Goal: Obtain resource: Download file/media

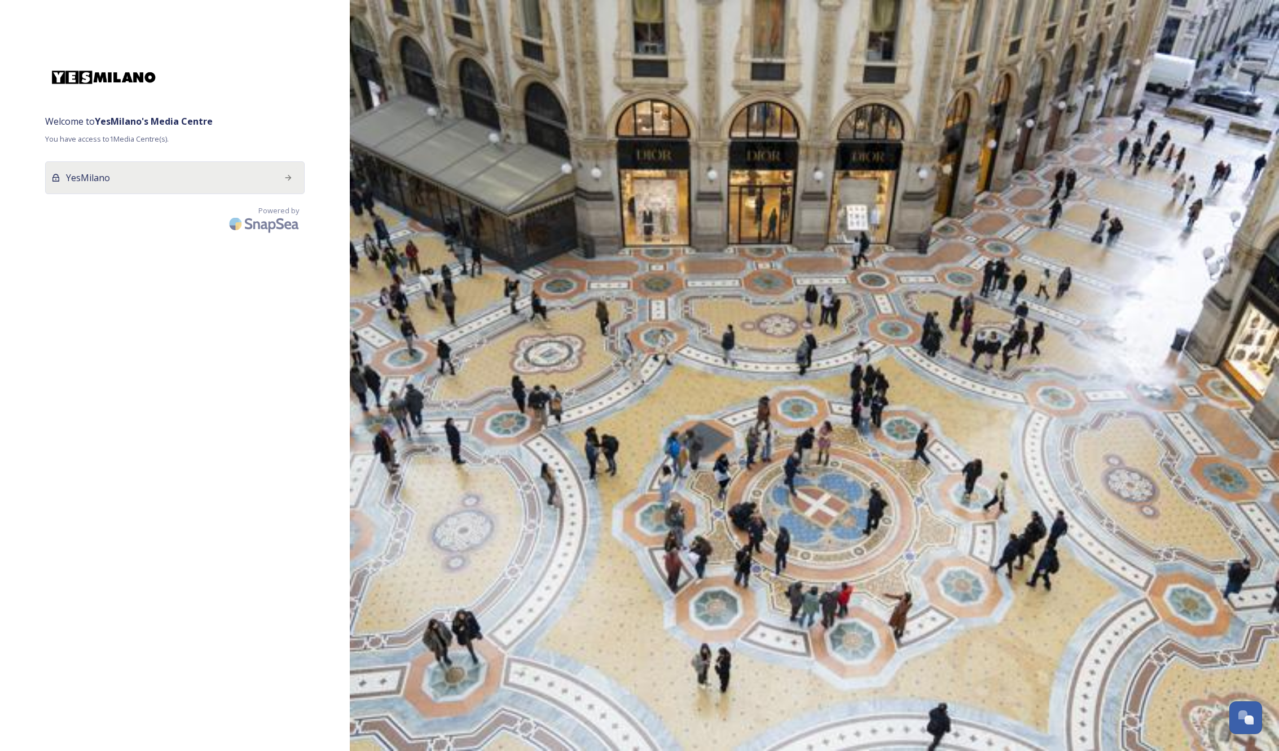
click at [283, 179] on div at bounding box center [288, 178] width 20 height 20
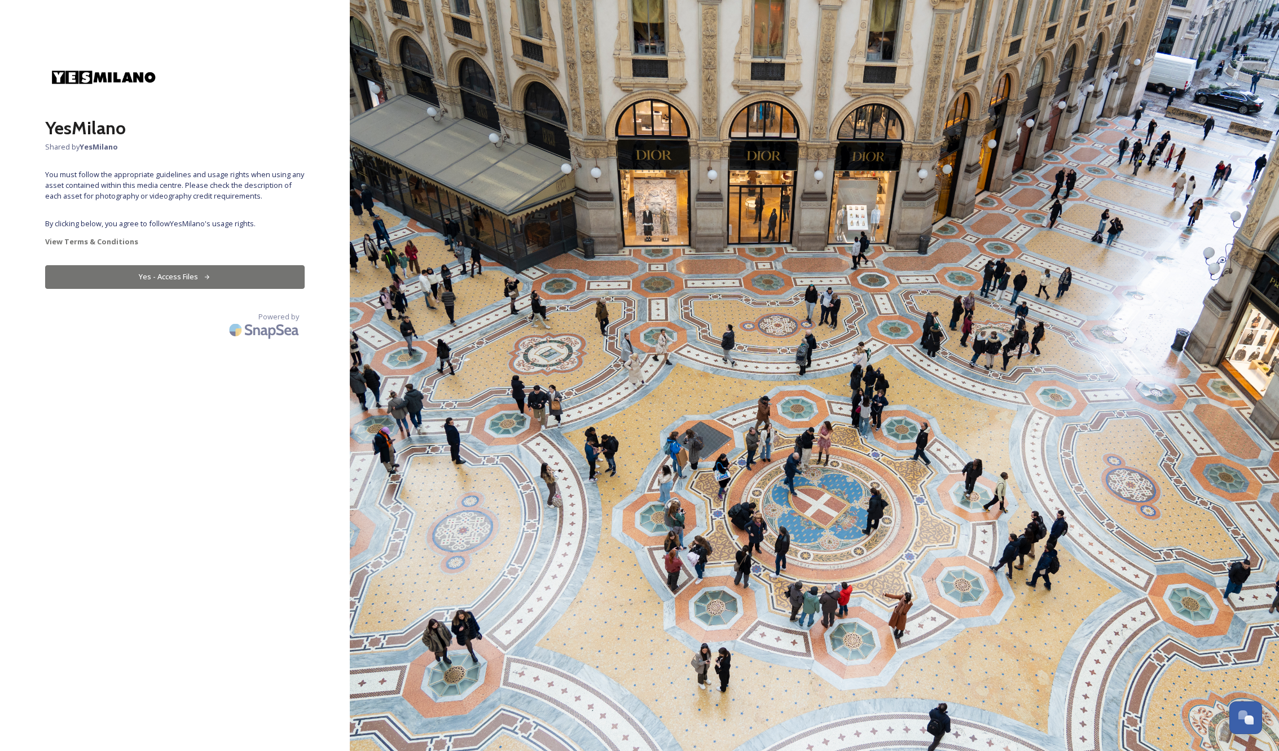
click at [187, 282] on button "Yes - Access Files" at bounding box center [175, 276] width 260 height 23
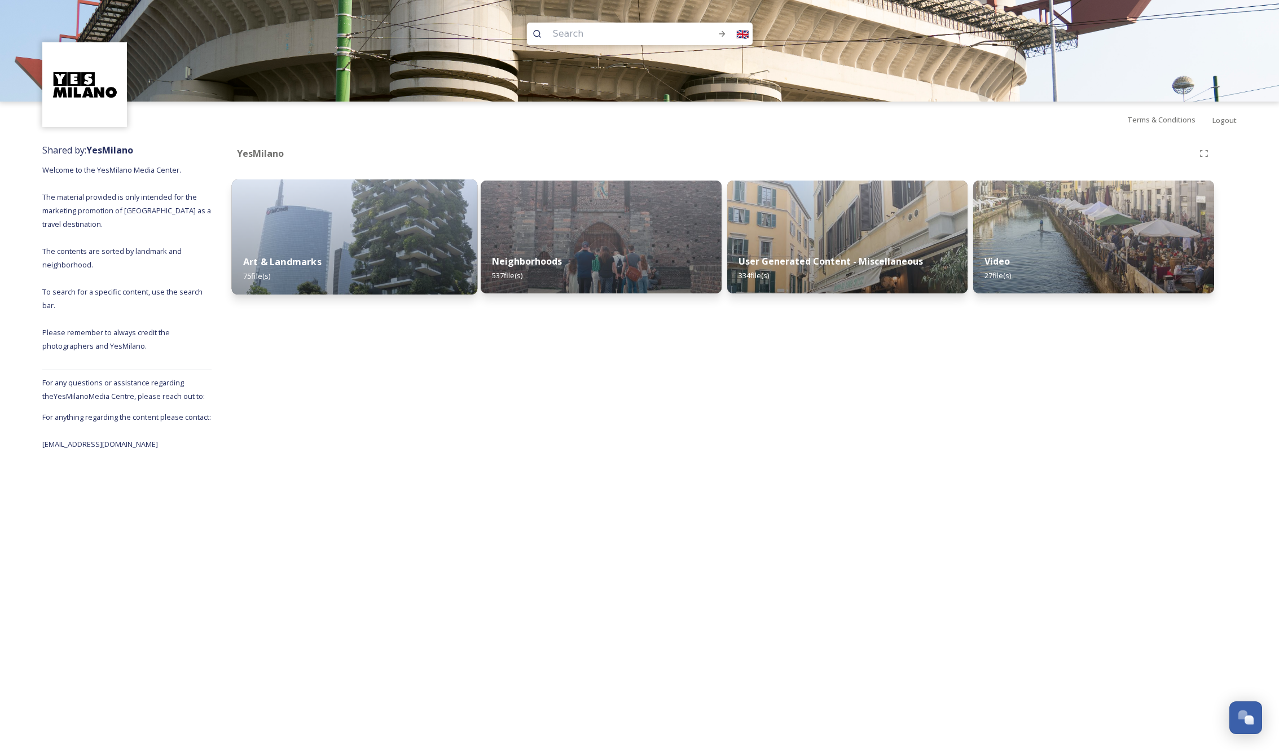
click at [332, 230] on img at bounding box center [354, 236] width 245 height 115
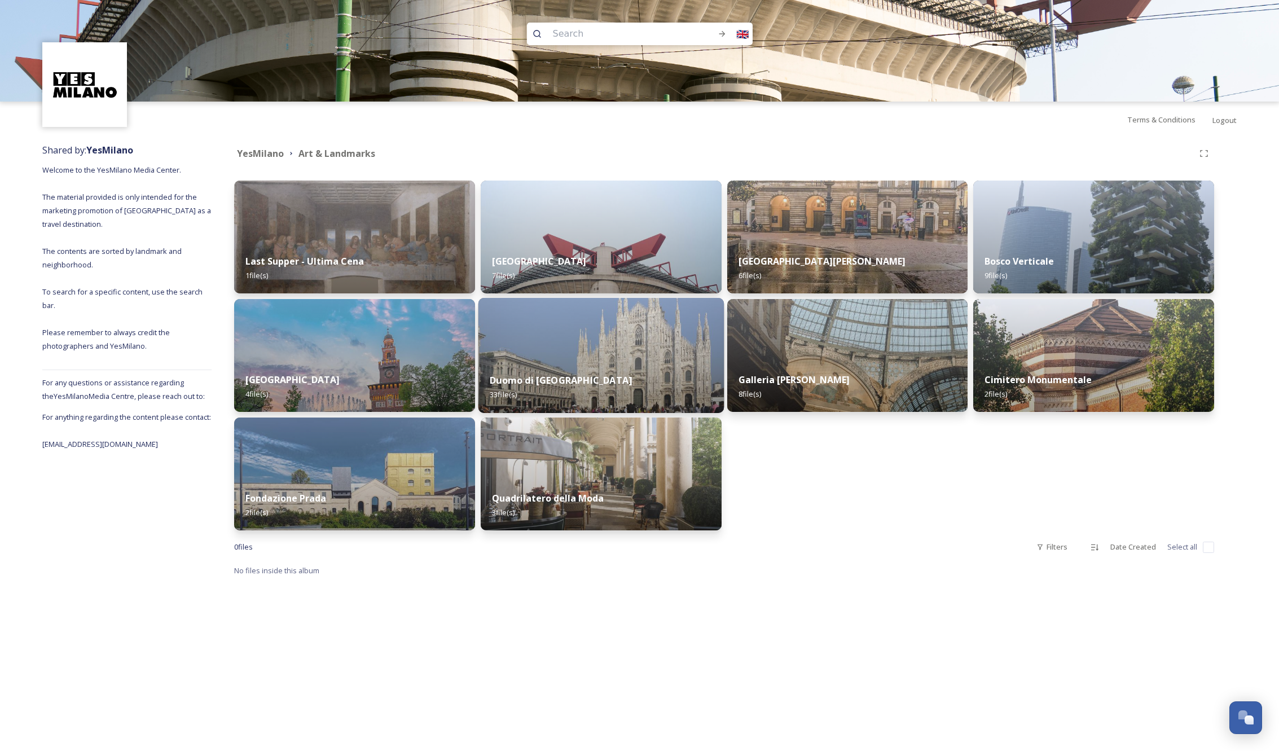
click at [635, 336] on img at bounding box center [600, 355] width 245 height 115
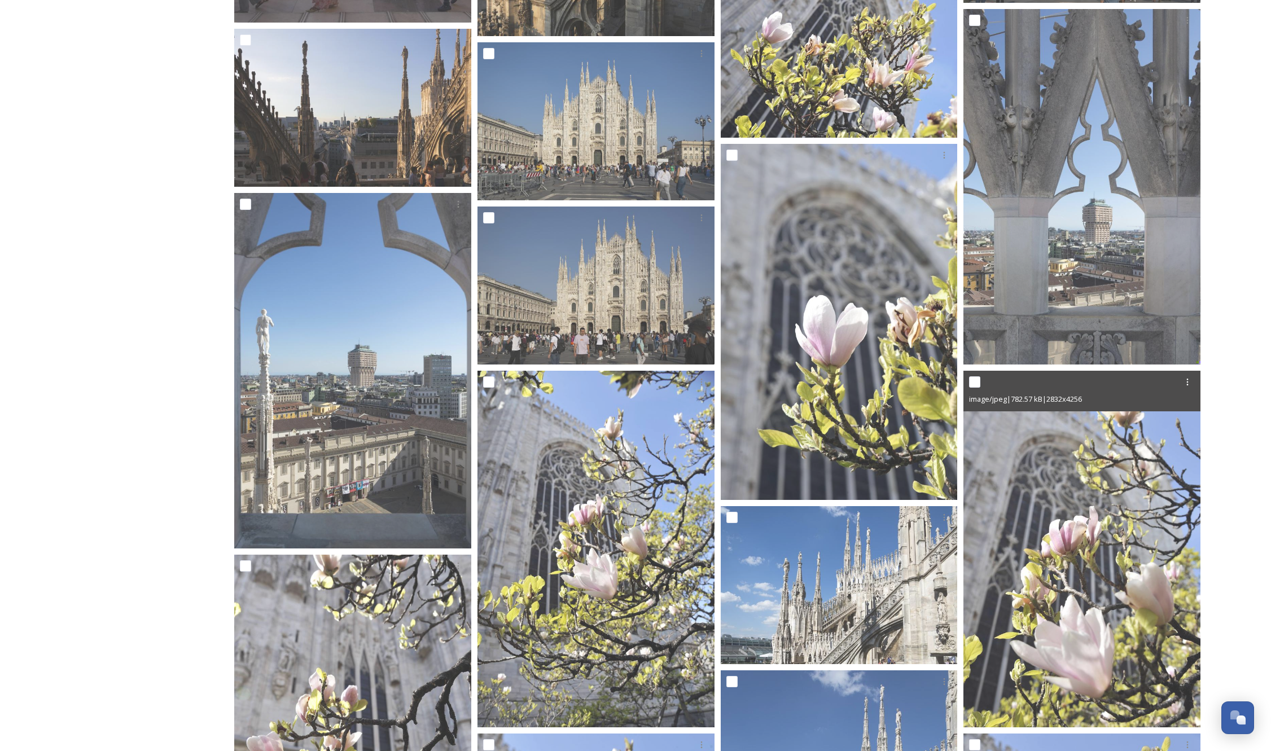
scroll to position [754, 0]
